Goal: Use online tool/utility: Utilize a website feature to perform a specific function

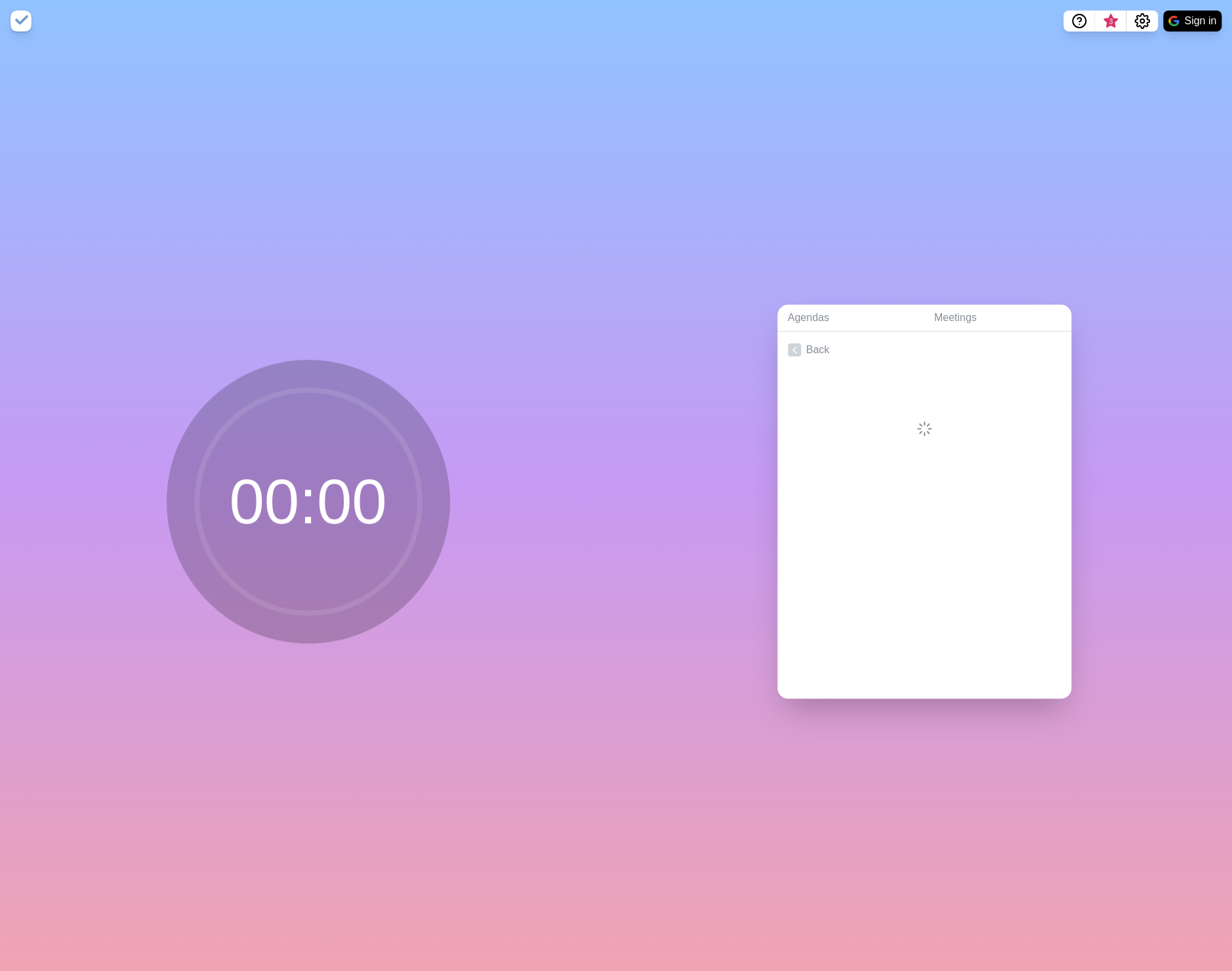
click at [351, 496] on circle at bounding box center [308, 501] width 223 height 223
click at [285, 502] on circle at bounding box center [308, 501] width 223 height 223
click at [905, 426] on div at bounding box center [925, 402] width 294 height 69
click at [939, 311] on link "Meetings" at bounding box center [998, 318] width 148 height 27
click at [806, 314] on link "Agendas" at bounding box center [851, 318] width 146 height 27
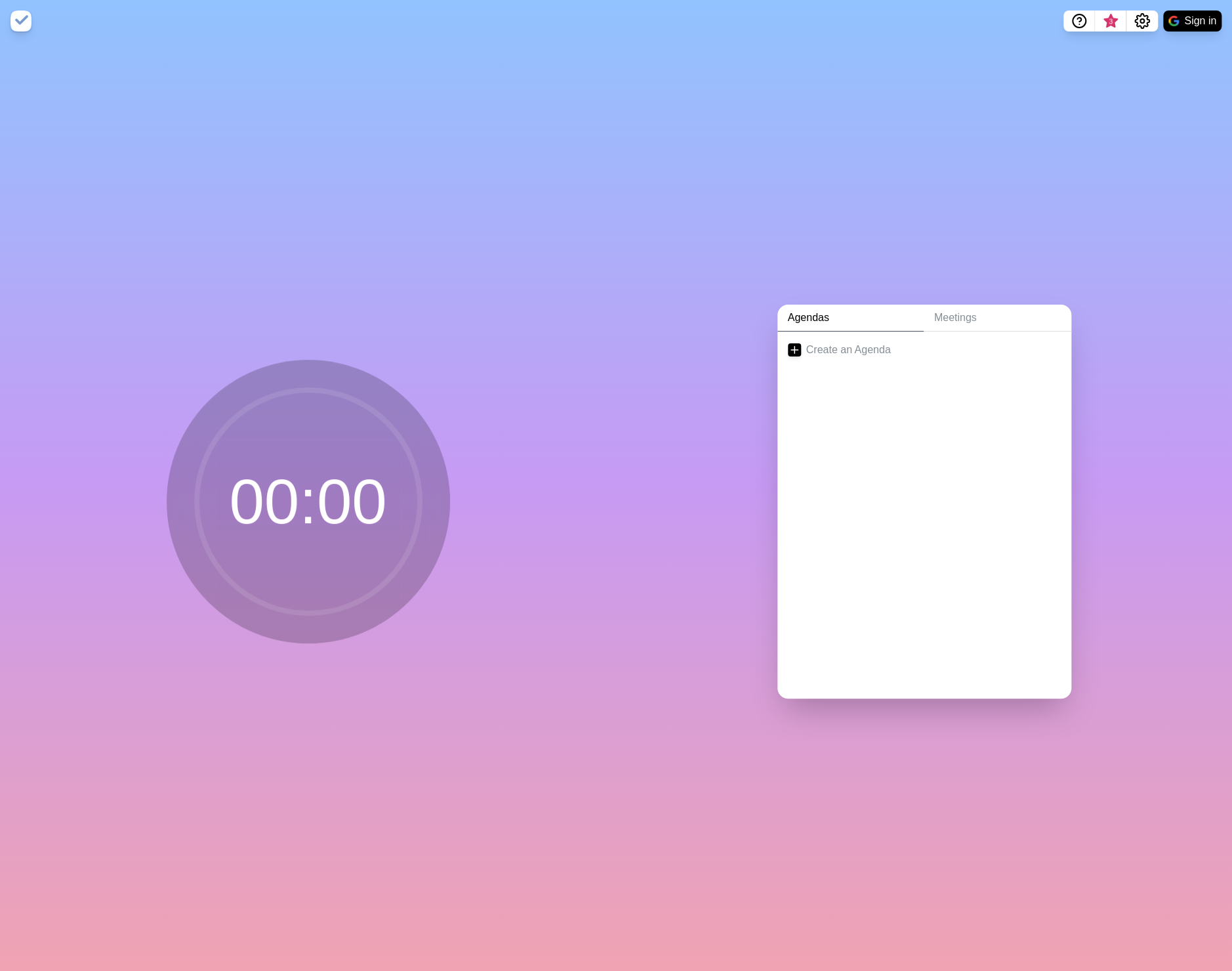
click at [329, 512] on circle at bounding box center [308, 501] width 223 height 223
click at [23, 22] on img at bounding box center [21, 21] width 21 height 21
click at [360, 486] on circle at bounding box center [308, 501] width 223 height 223
click at [788, 348] on icon at bounding box center [795, 350] width 13 height 13
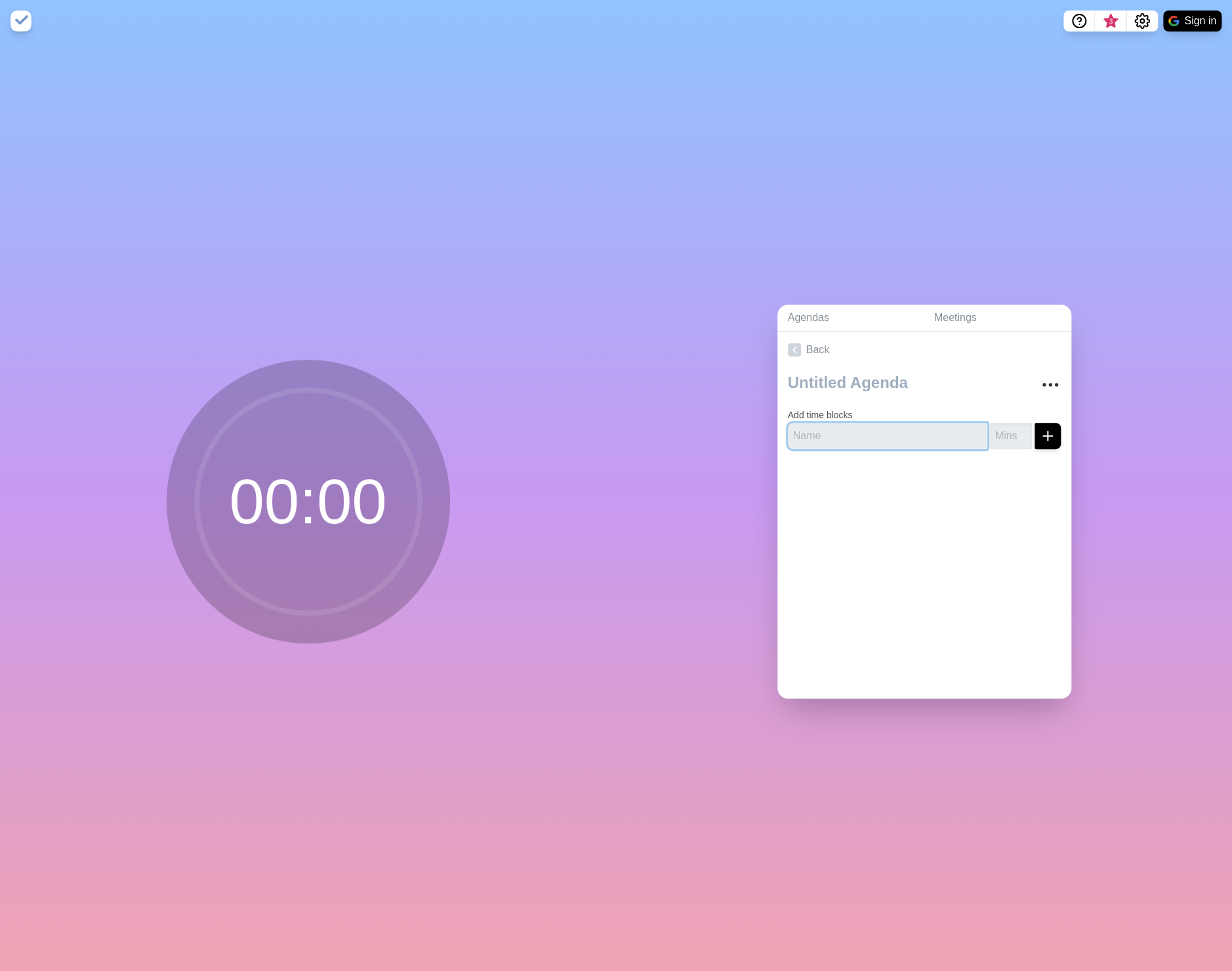
click at [799, 430] on input "text" at bounding box center [888, 435] width 200 height 26
type input "Start"
click at [992, 433] on input "number" at bounding box center [1010, 435] width 42 height 26
type input "10"
click at [1040, 433] on icon "submit" at bounding box center [1048, 436] width 16 height 16
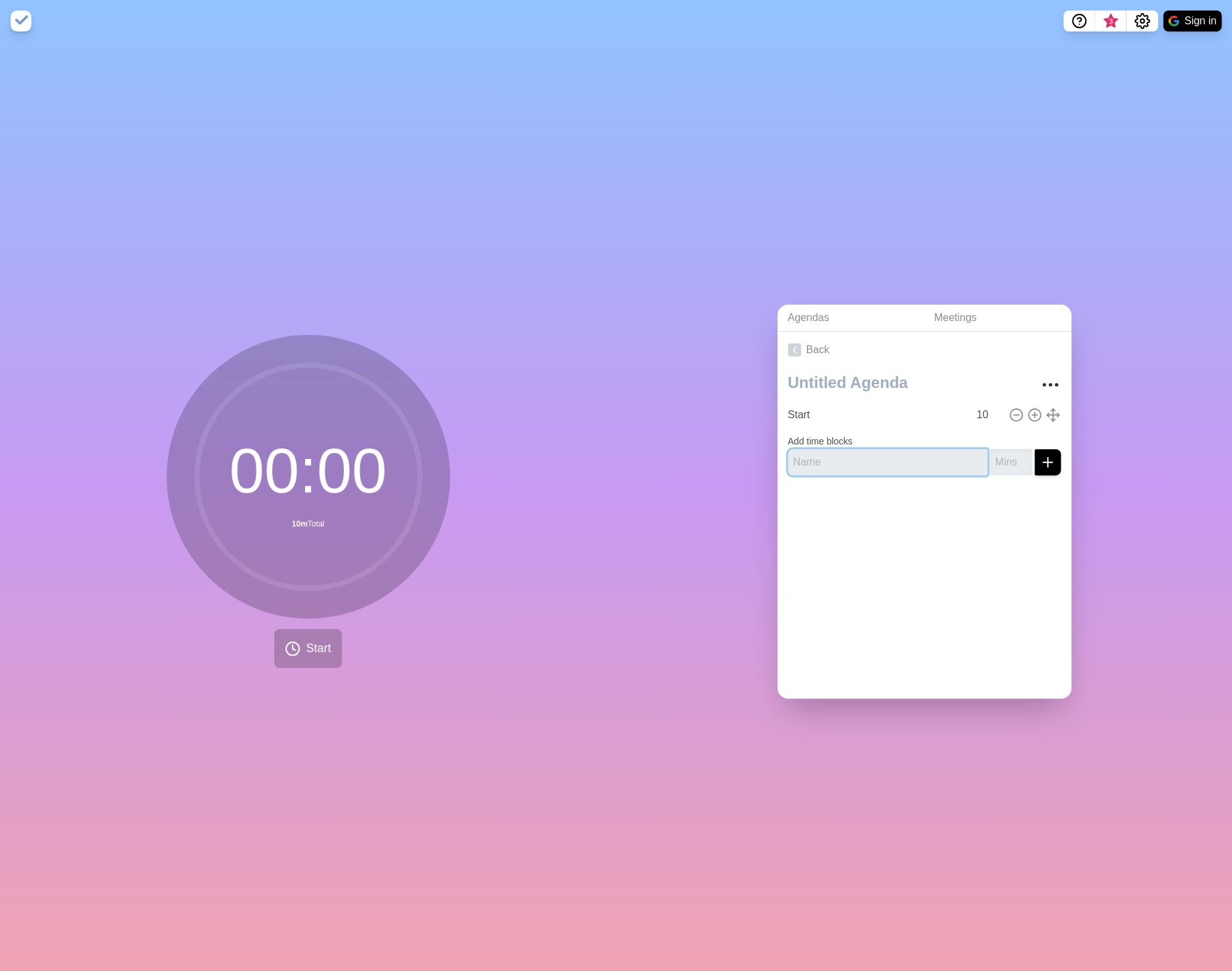
click at [836, 455] on input "text" at bounding box center [888, 462] width 200 height 26
type input "Wrap up"
click at [1001, 459] on input "number" at bounding box center [1010, 462] width 42 height 26
click at [1010, 453] on input "1" at bounding box center [1010, 462] width 42 height 26
click at [1010, 453] on input "2" at bounding box center [1010, 462] width 42 height 26
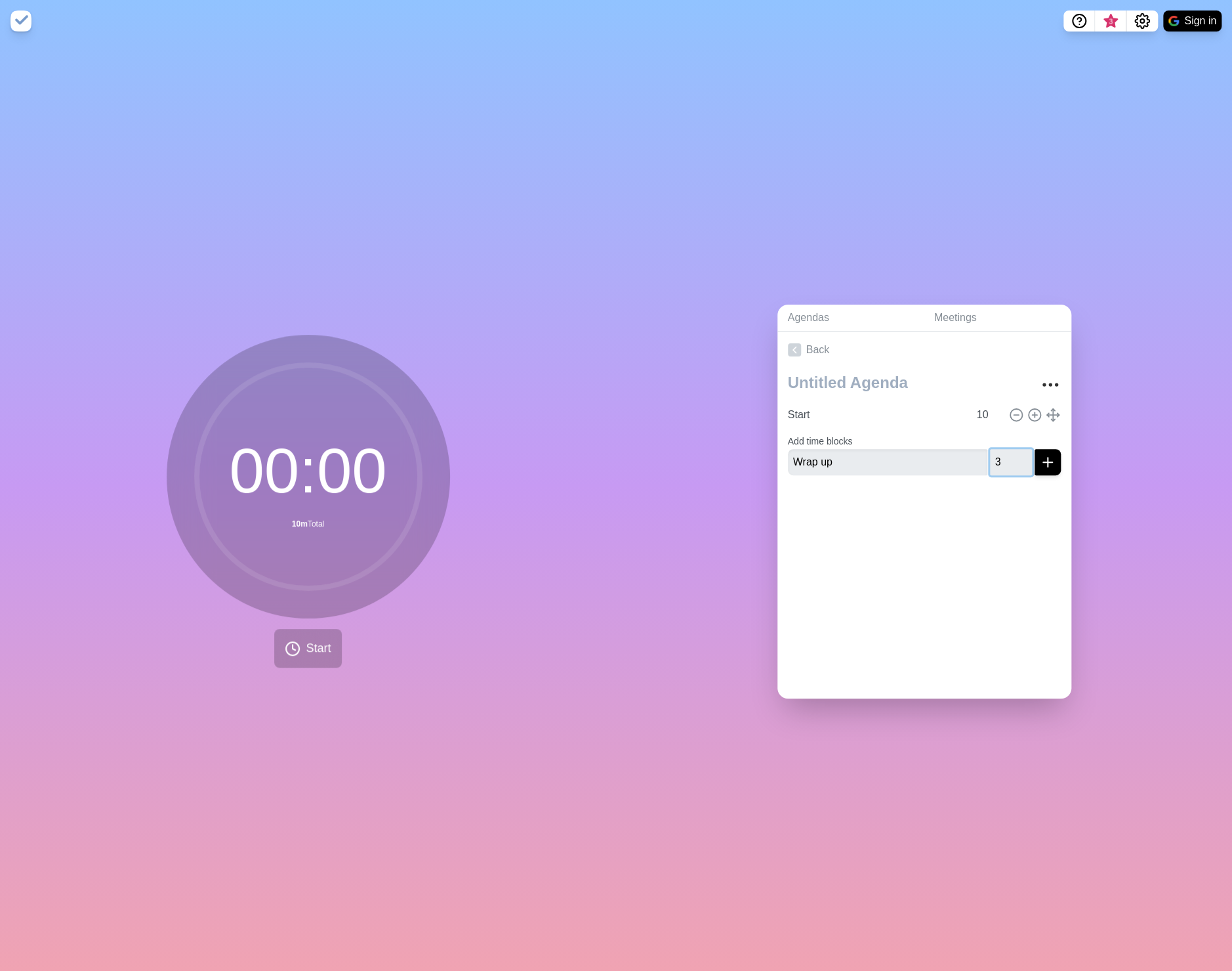
click at [1010, 453] on input "3" at bounding box center [1010, 462] width 42 height 26
click at [1010, 453] on input "4" at bounding box center [1010, 462] width 42 height 26
type input "5"
click at [1010, 453] on input "5" at bounding box center [1010, 462] width 42 height 26
click at [1048, 457] on line "submit" at bounding box center [1048, 462] width 0 height 9
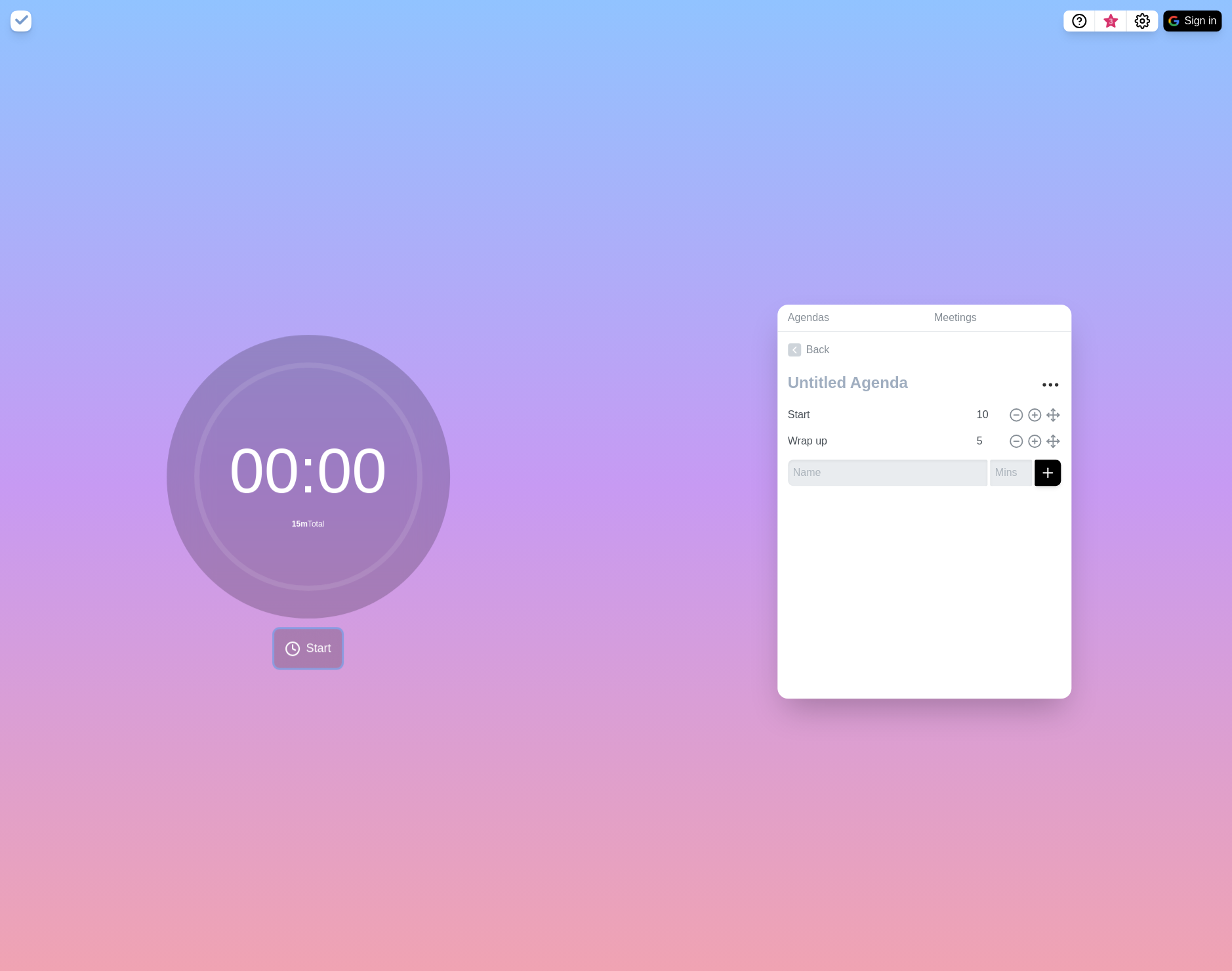
click at [315, 640] on span "Start" at bounding box center [318, 648] width 25 height 18
click at [355, 645] on rect at bounding box center [361, 648] width 17 height 17
